Goal: Information Seeking & Learning: Learn about a topic

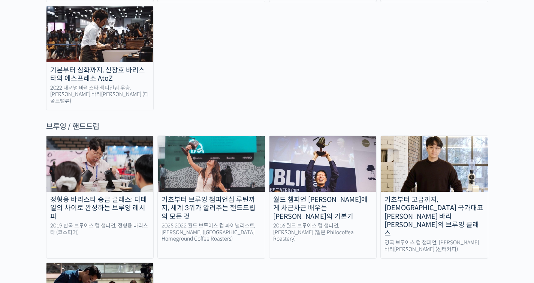
scroll to position [1193, 0]
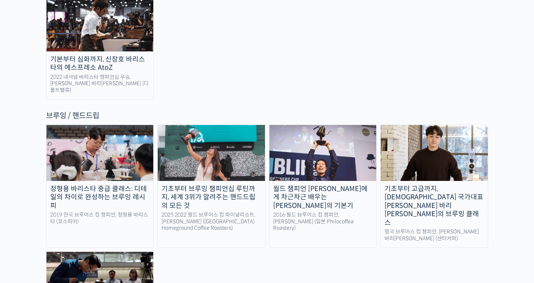
click at [427, 228] on div "영국 브루어스 컵 챔피언, 박상호 바리스타 (센터커피)" at bounding box center [434, 234] width 107 height 13
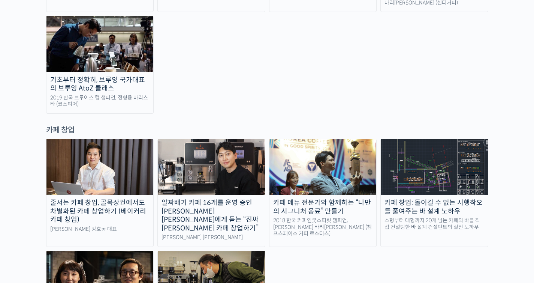
scroll to position [1433, 0]
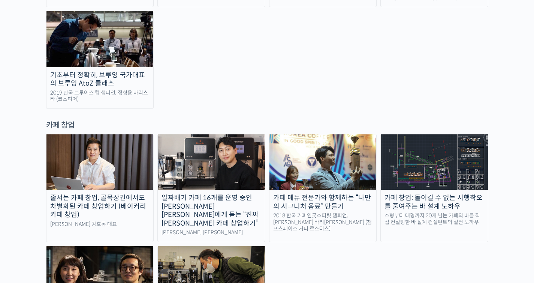
click at [297, 193] on div "카페 메뉴 전문가와 함께하는 “나만의 시그니처 음료” 만들기" at bounding box center [322, 201] width 107 height 17
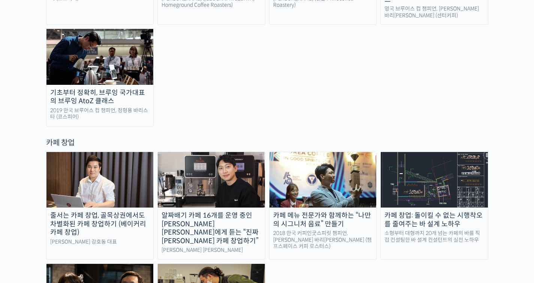
scroll to position [1392, 0]
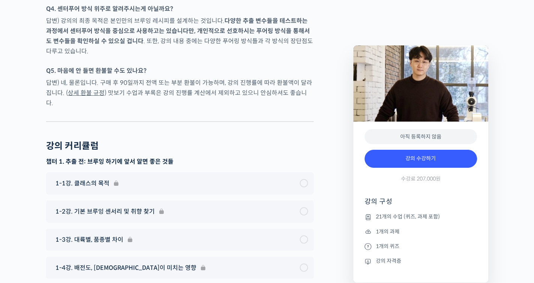
scroll to position [3510, 0]
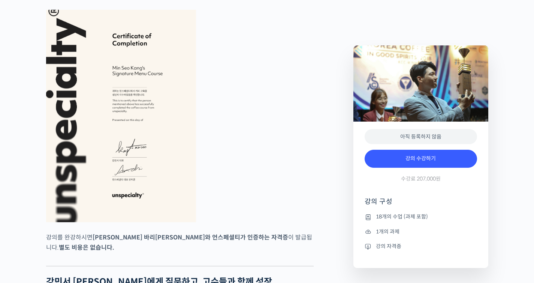
scroll to position [2273, 0]
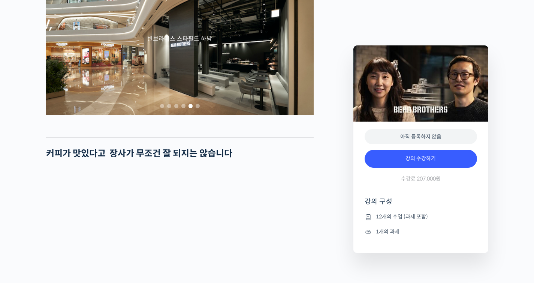
scroll to position [584, 0]
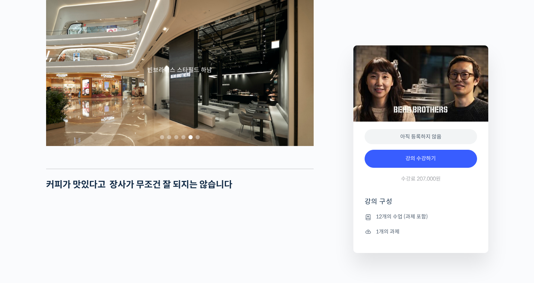
click at [197, 139] on span "Go to slide 6" at bounding box center [198, 137] width 4 height 4
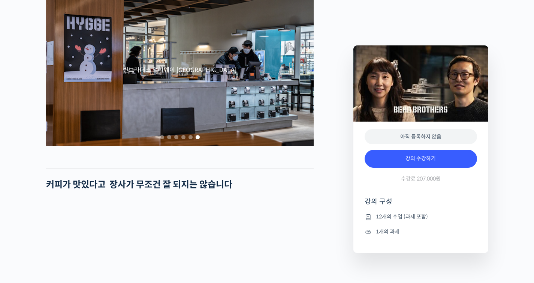
click at [181, 139] on span "Go to slide 4" at bounding box center [183, 137] width 4 height 4
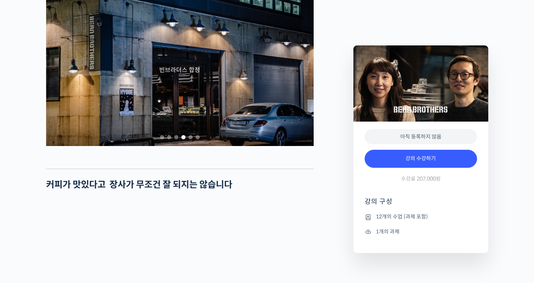
click at [175, 139] on span "Go to slide 3" at bounding box center [176, 137] width 4 height 4
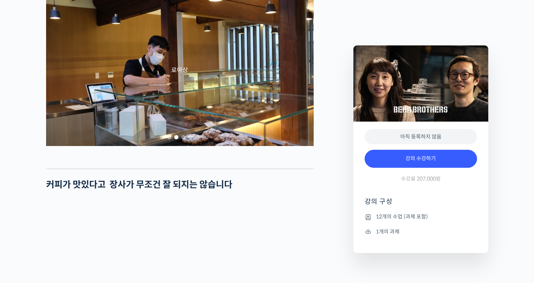
click at [169, 139] on span "Go to slide 2" at bounding box center [169, 137] width 4 height 4
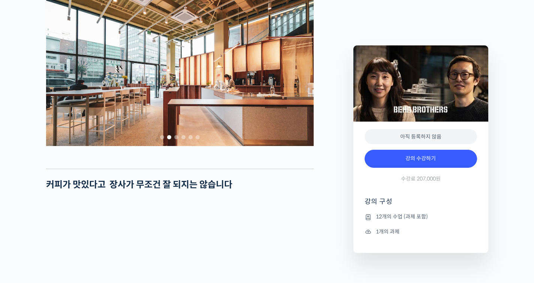
click at [198, 139] on span "Go to slide 6" at bounding box center [198, 137] width 4 height 4
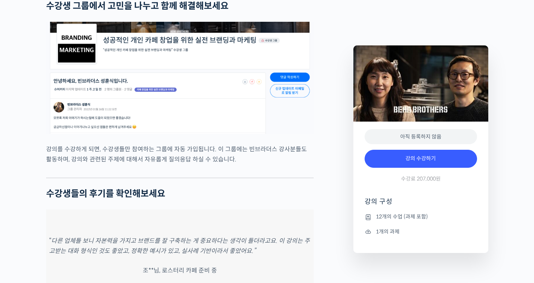
scroll to position [2586, 0]
